Goal: Transaction & Acquisition: Purchase product/service

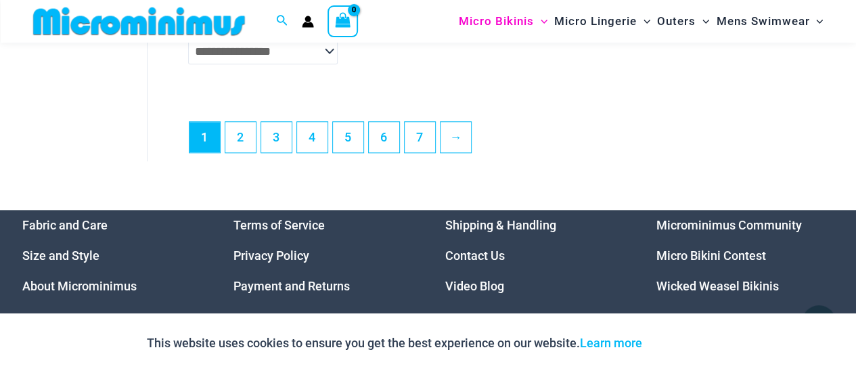
scroll to position [3305, 0]
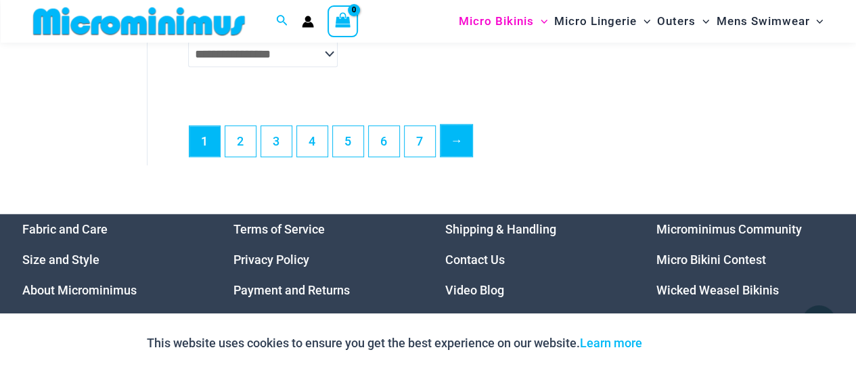
click at [457, 149] on link "→" at bounding box center [456, 140] width 32 height 32
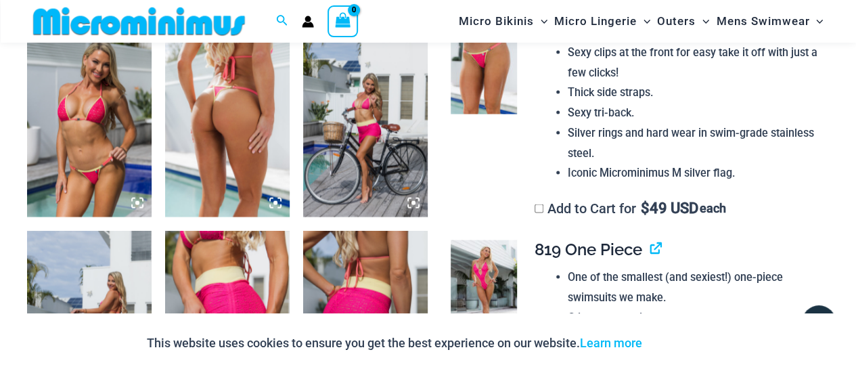
scroll to position [1346, 0]
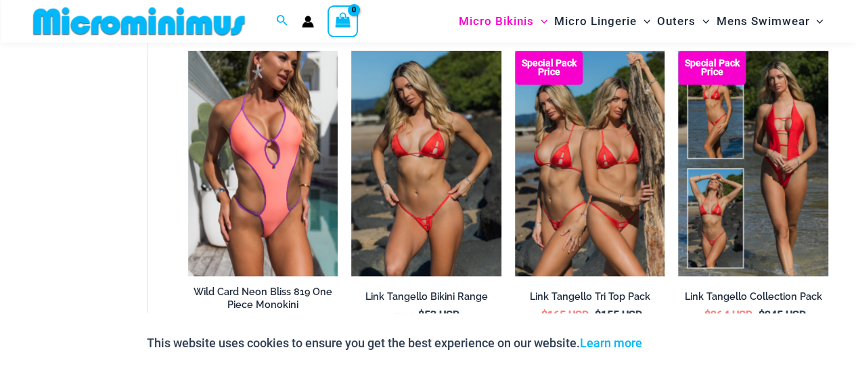
scroll to position [597, 0]
